Goal: Information Seeking & Learning: Find specific fact

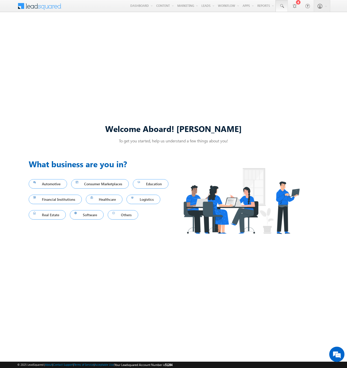
click at [281, 6] on span at bounding box center [281, 6] width 5 height 5
type input "8937762068"
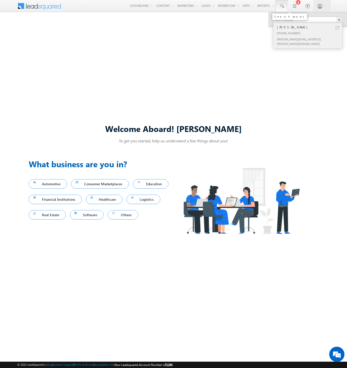
click at [310, 27] on div "[PERSON_NAME]" at bounding box center [310, 27] width 68 height 6
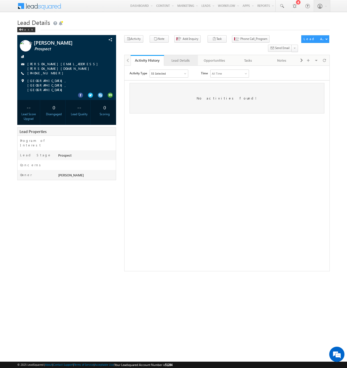
click at [181, 57] on div "Lead Details" at bounding box center [180, 60] width 25 height 6
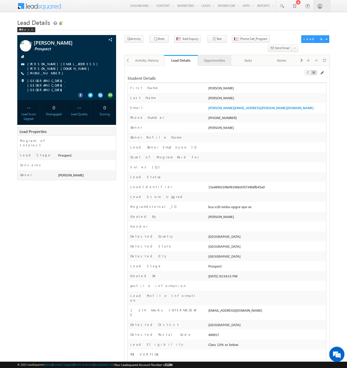
click at [214, 57] on div "Opportunities" at bounding box center [214, 60] width 25 height 6
